Goal: Find contact information: Obtain details needed to contact an individual or organization

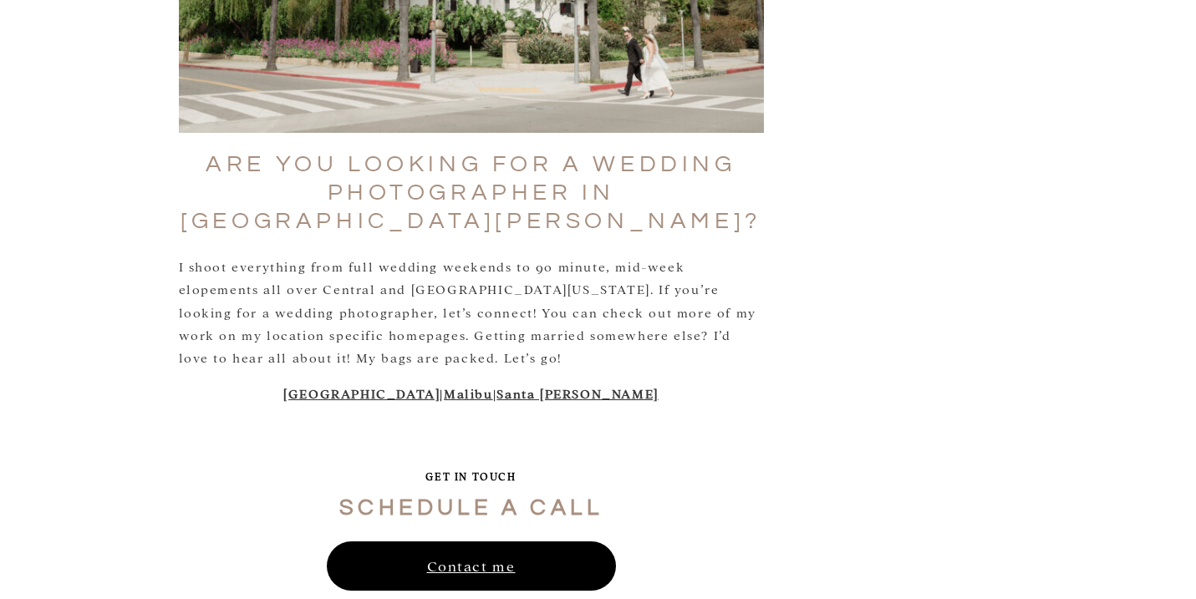
scroll to position [5898, 0]
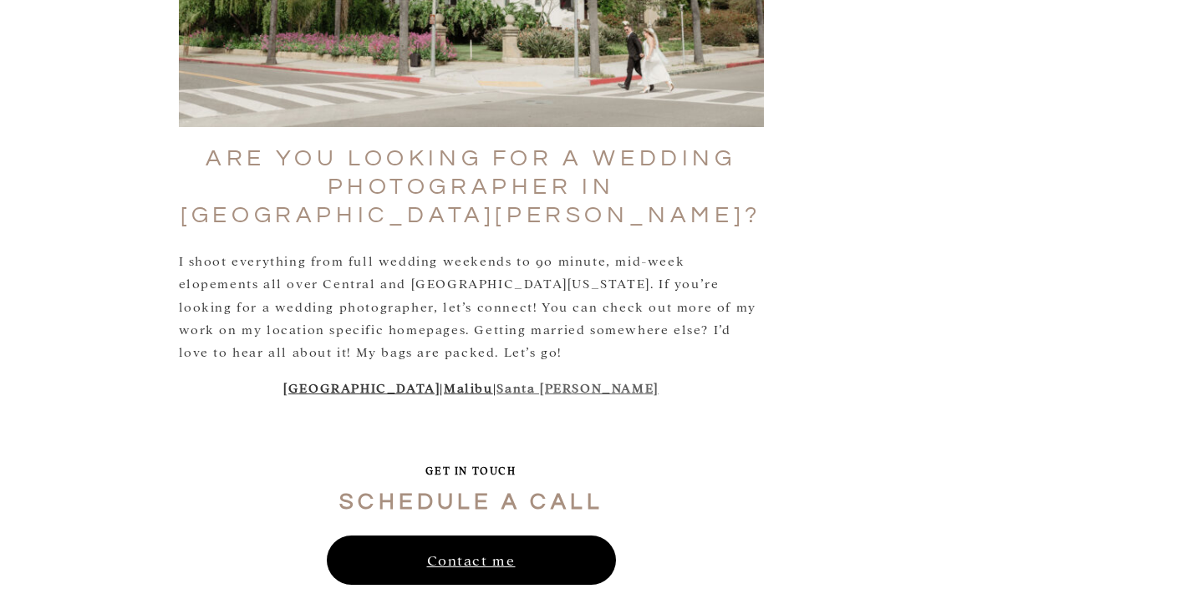
click at [553, 380] on link "Santa Barbara" at bounding box center [577, 388] width 161 height 16
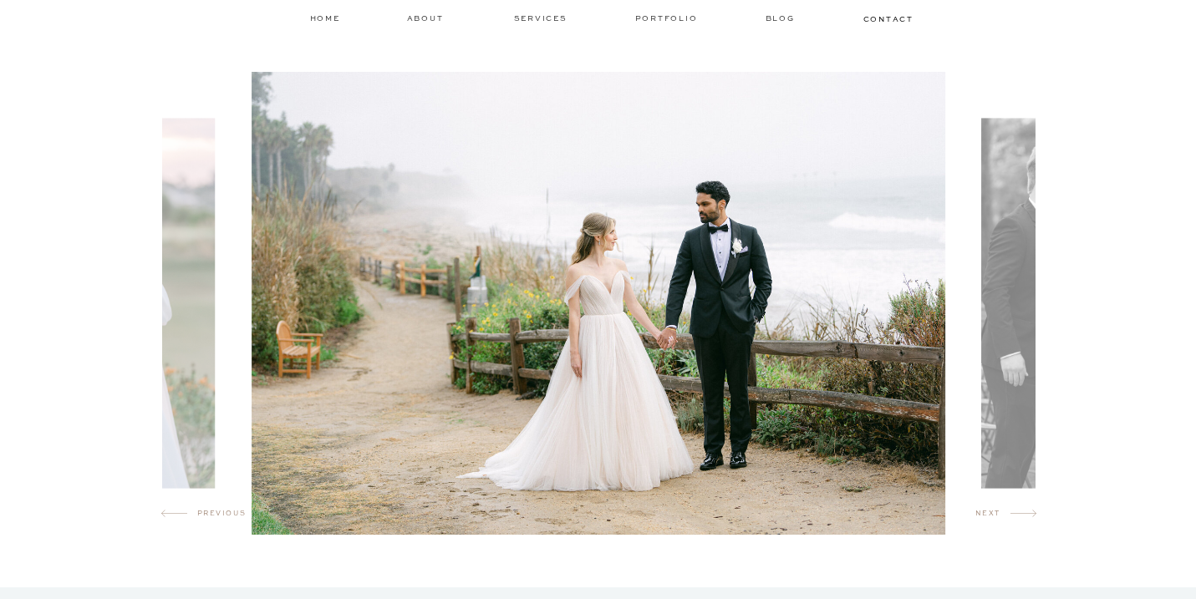
scroll to position [931, 0]
click at [1008, 301] on img at bounding box center [1105, 302] width 247 height 370
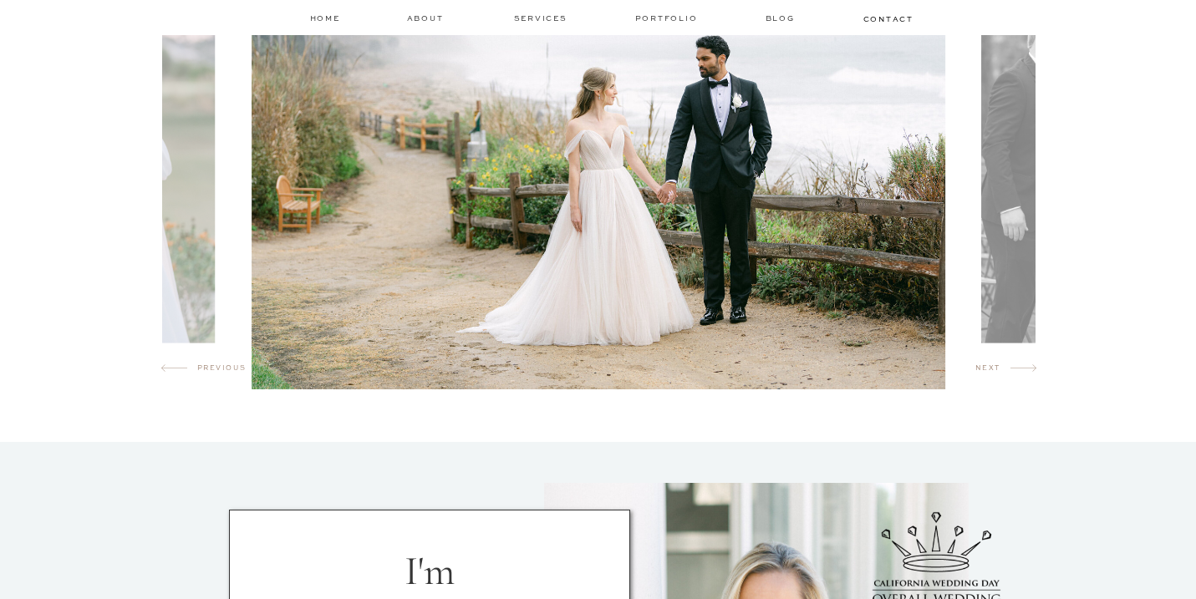
scroll to position [1076, 0]
click at [1024, 369] on icon at bounding box center [1024, 367] width 26 height 16
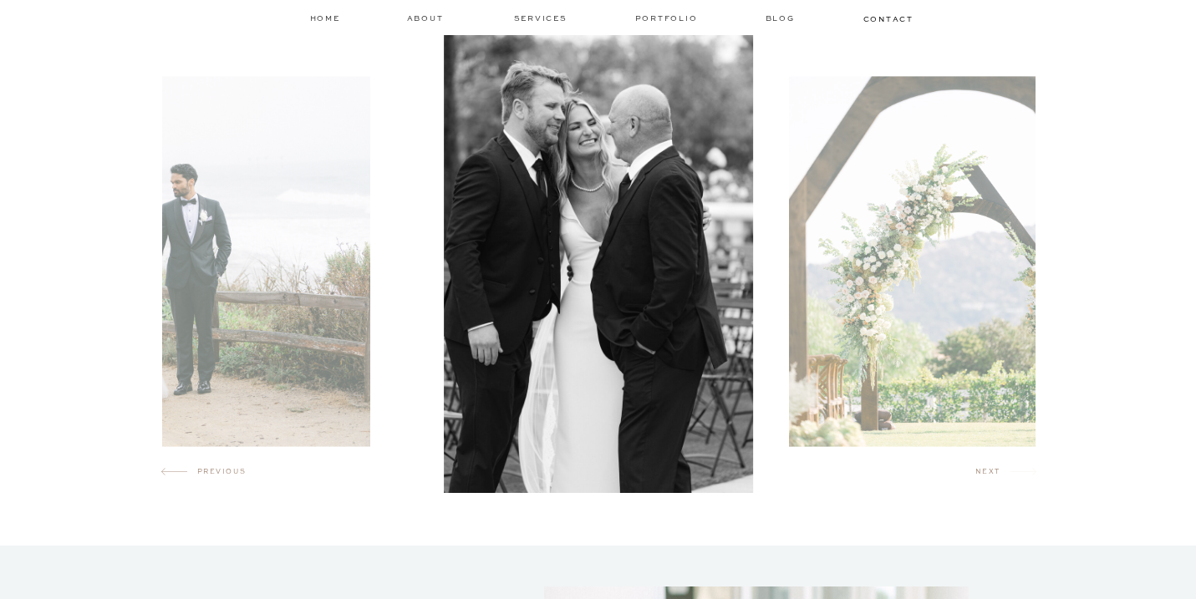
scroll to position [971, 0]
click at [1022, 471] on icon at bounding box center [1024, 473] width 26 height 16
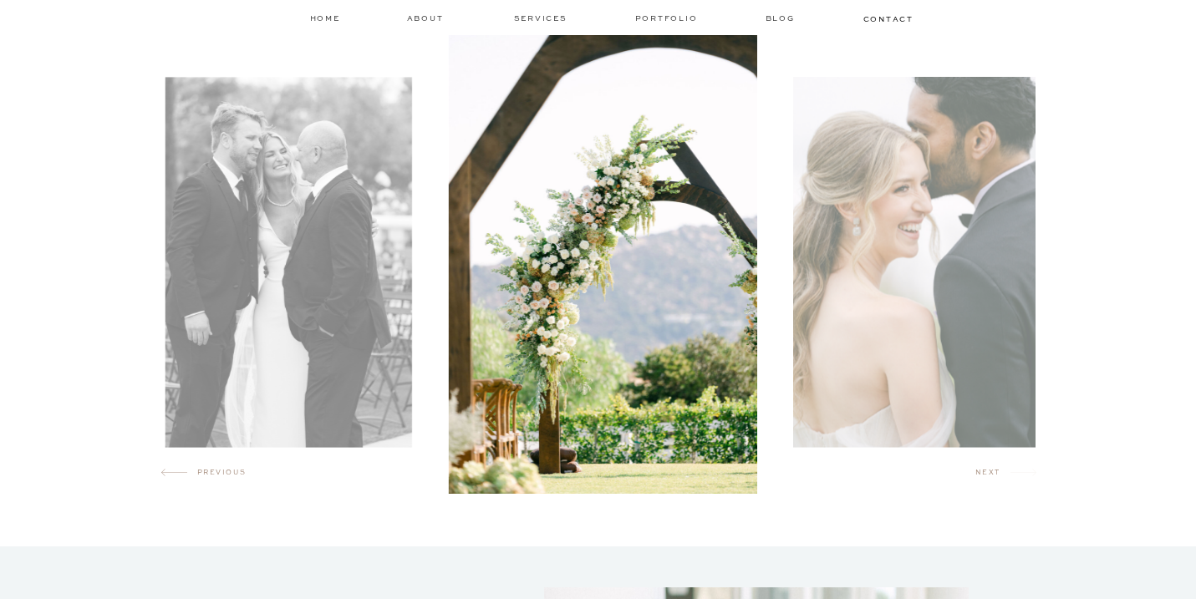
click at [1022, 471] on icon at bounding box center [1024, 473] width 26 height 16
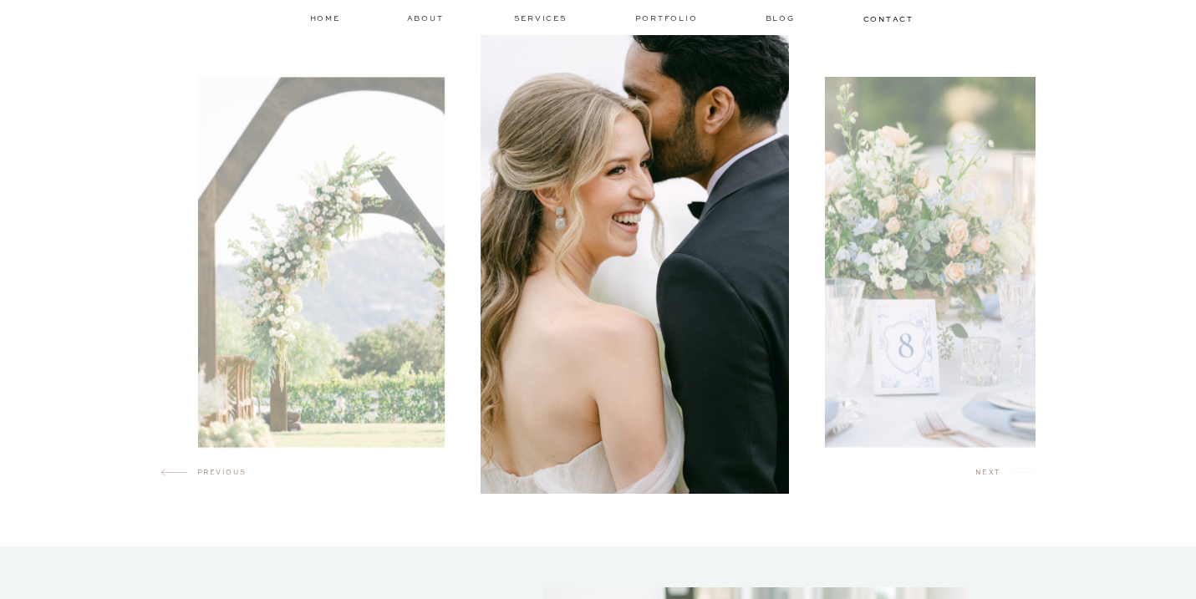
click at [1022, 471] on icon at bounding box center [1024, 473] width 26 height 16
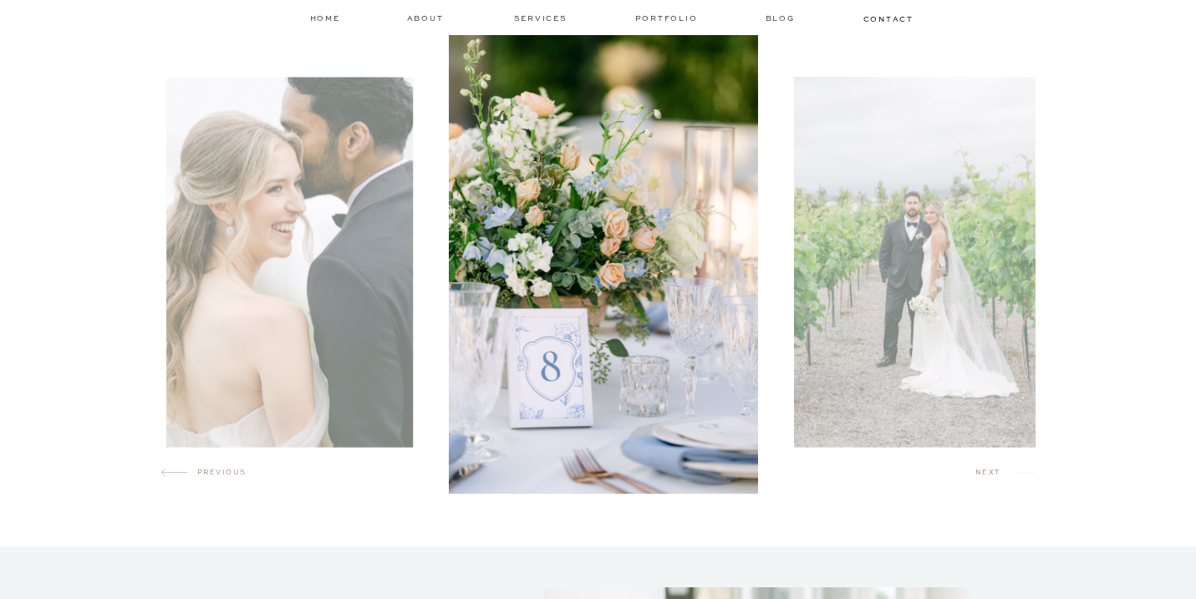
click at [1022, 471] on icon at bounding box center [1024, 473] width 26 height 16
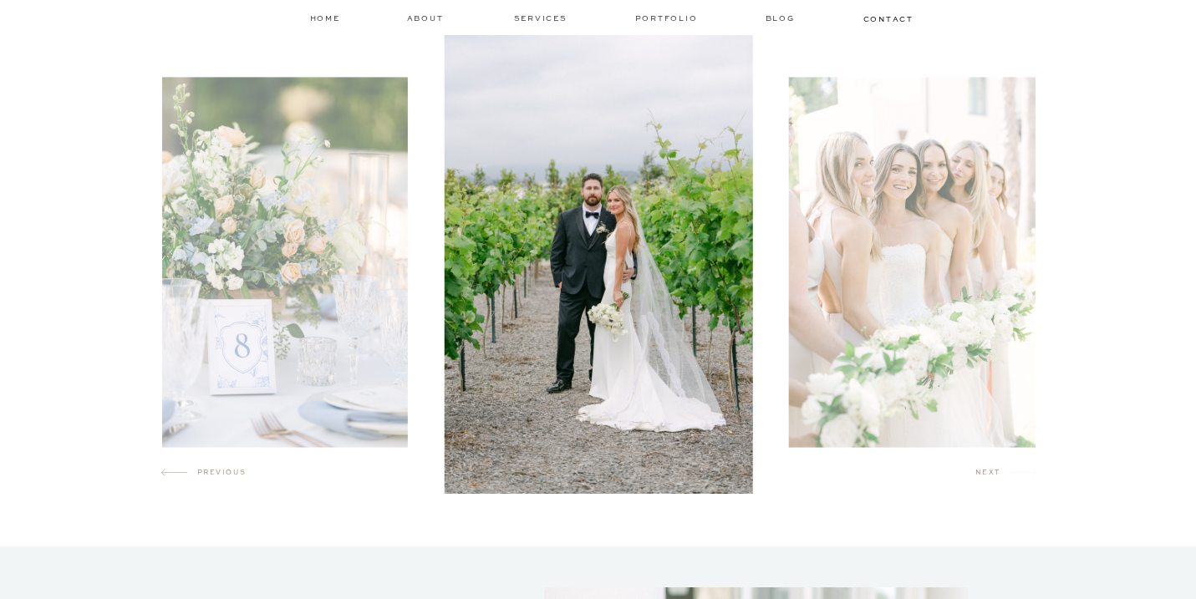
click at [1022, 471] on icon at bounding box center [1024, 473] width 26 height 16
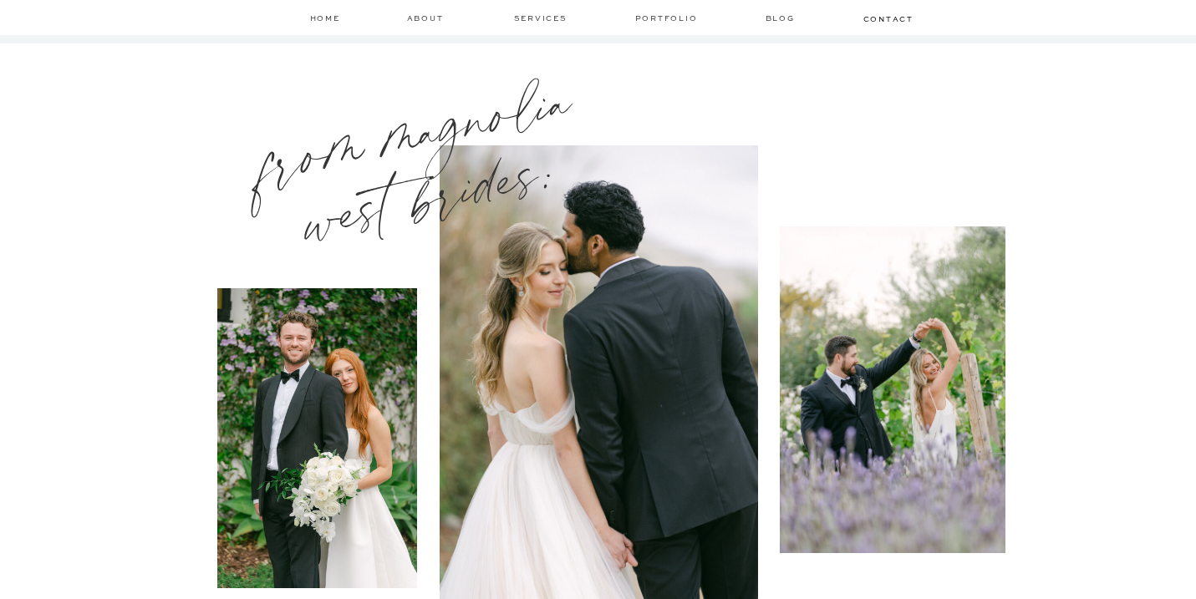
scroll to position [2159, 0]
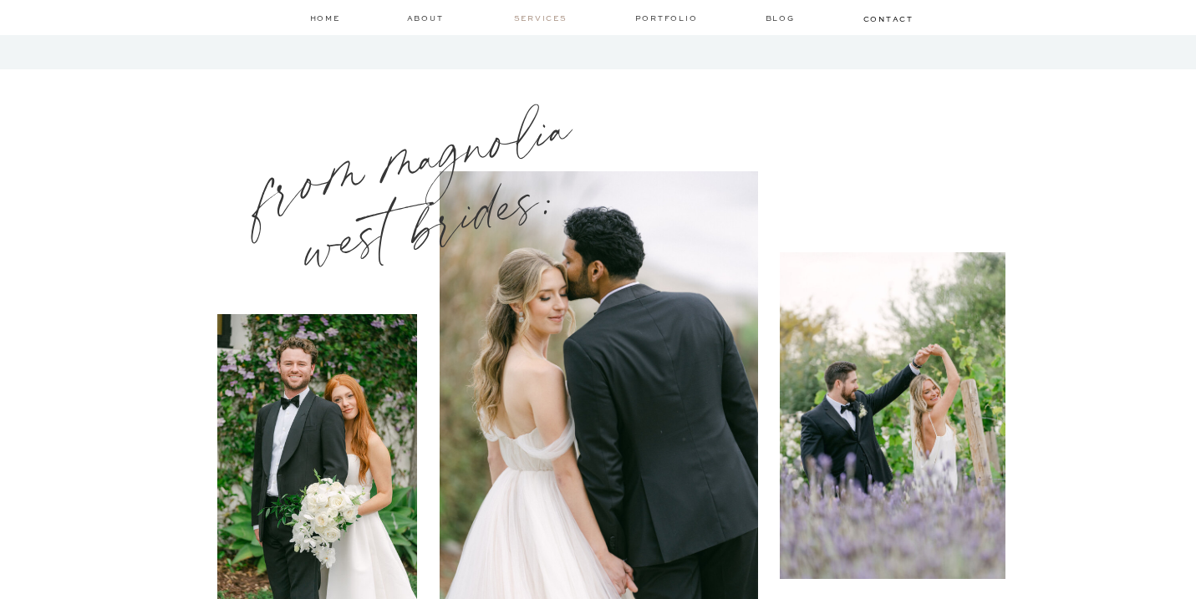
click at [542, 23] on nav "services" at bounding box center [542, 18] width 56 height 11
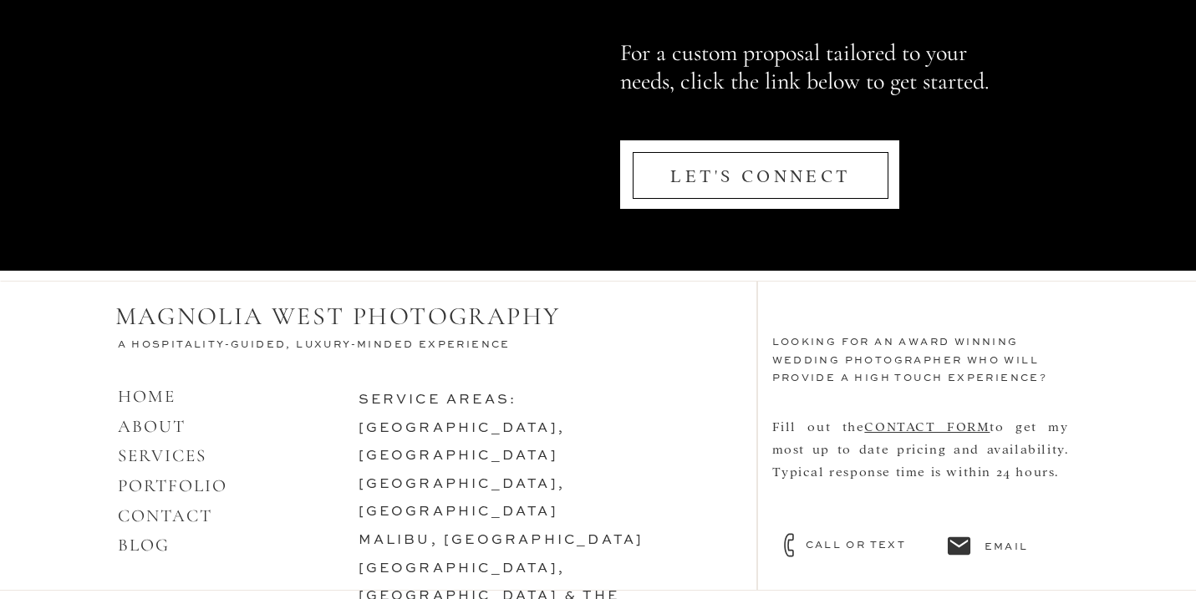
scroll to position [8180, 0]
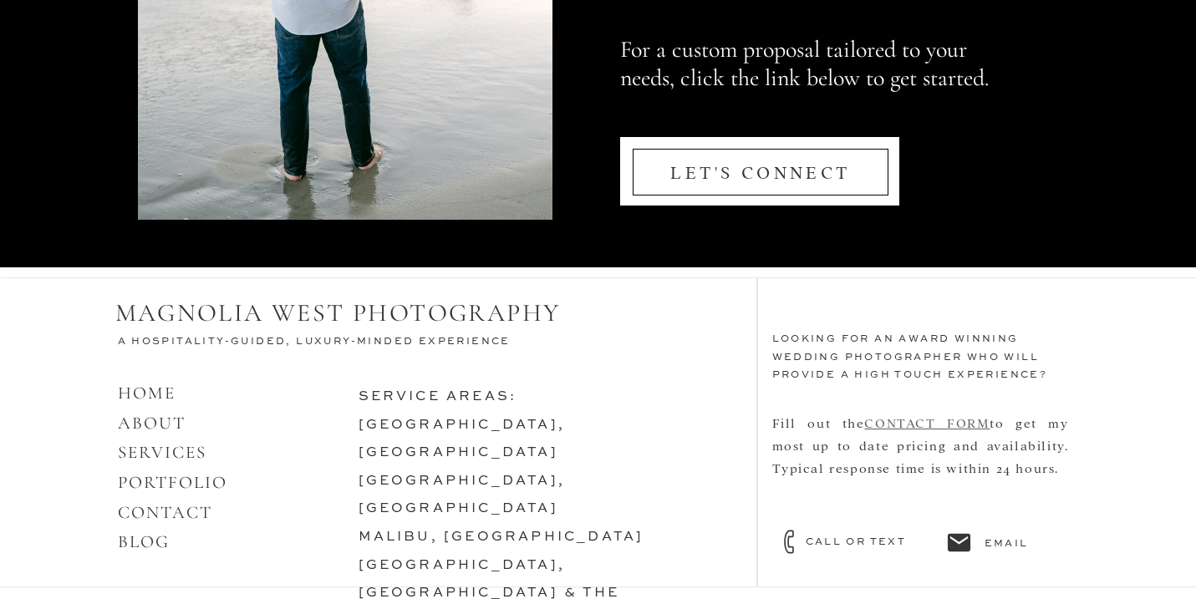
click at [928, 421] on link "CONTACT FORM" at bounding box center [926, 423] width 125 height 16
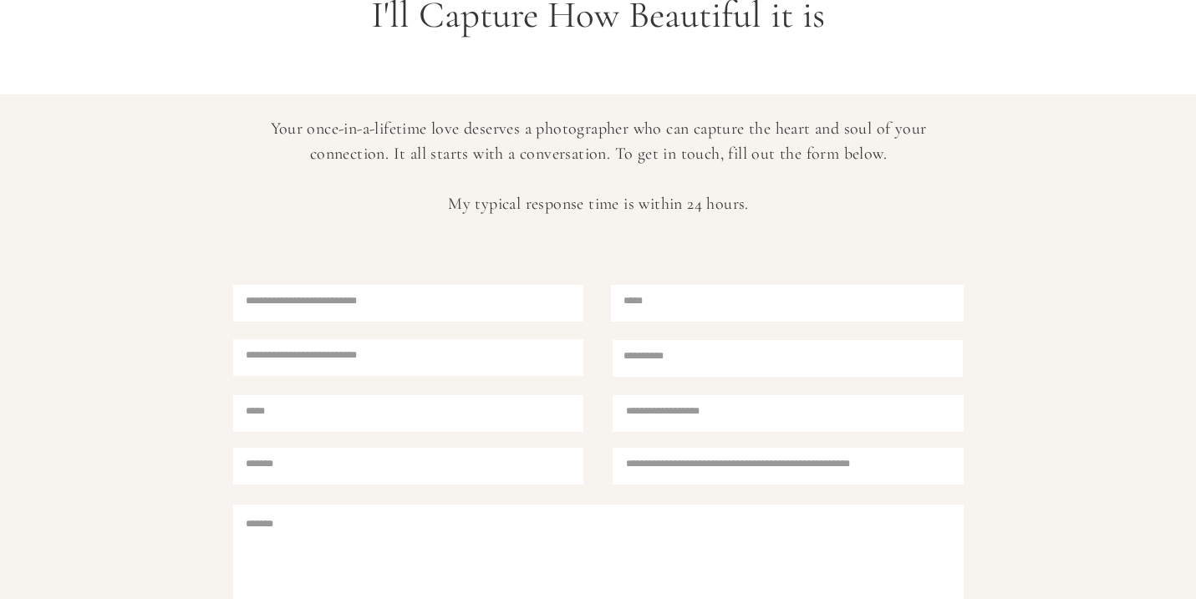
scroll to position [485, 0]
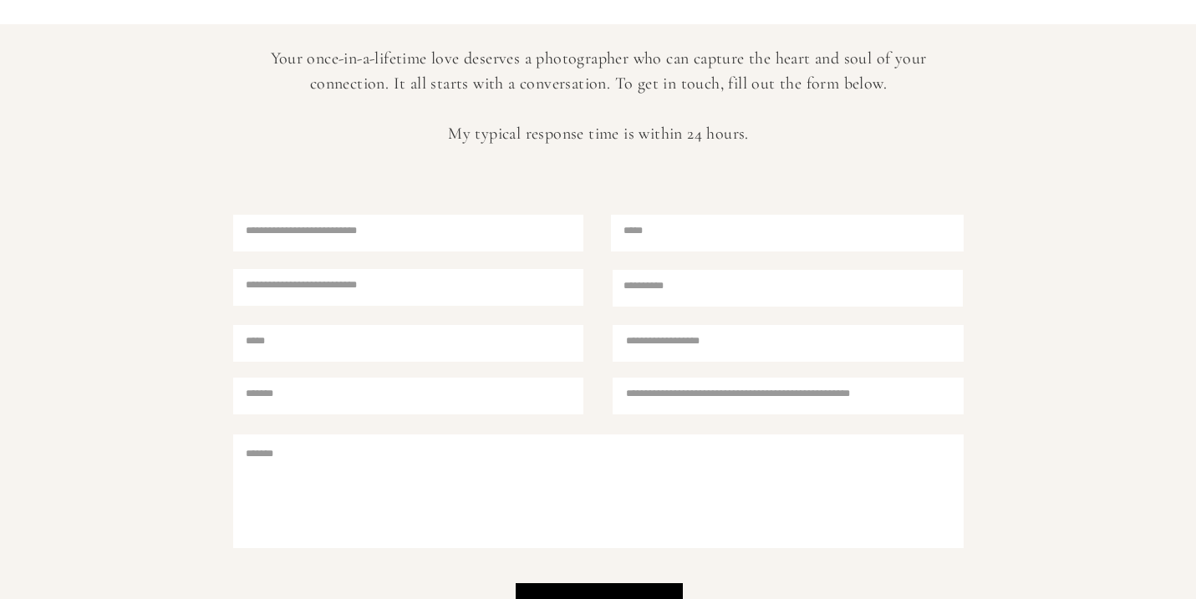
click at [370, 234] on textarea at bounding box center [410, 232] width 329 height 21
type textarea "**********"
click at [660, 229] on textarea at bounding box center [788, 232] width 329 height 21
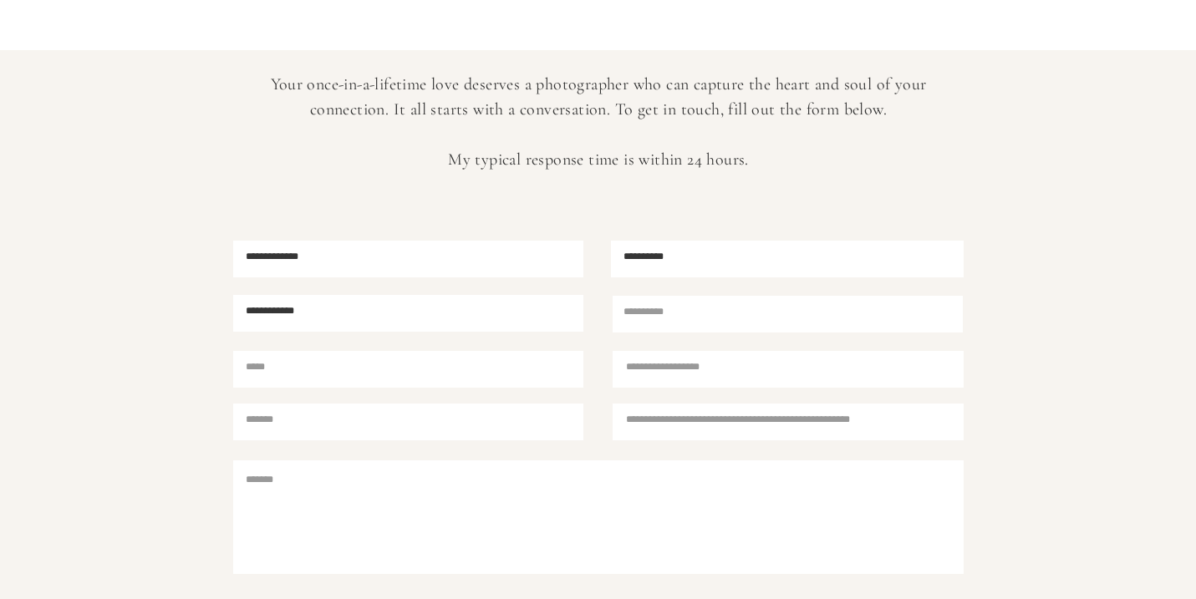
type textarea "**********"
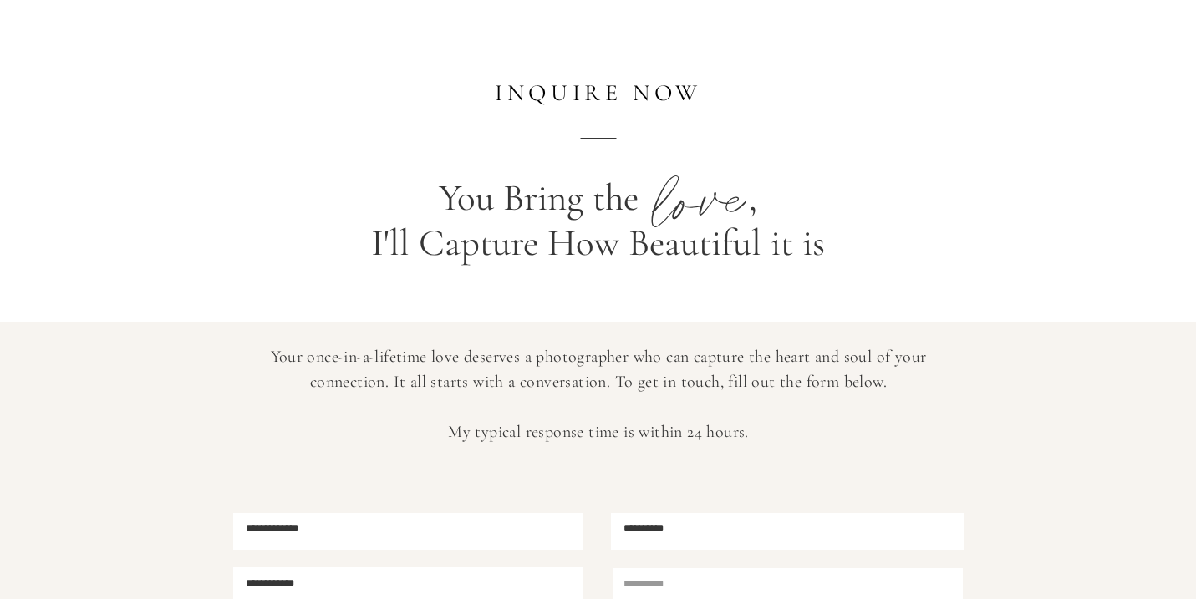
scroll to position [0, 0]
